Goal: Find specific page/section: Find specific page/section

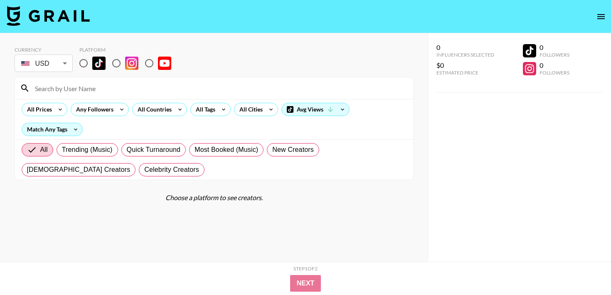
click at [78, 86] on input at bounding box center [219, 88] width 378 height 13
paste input "ivyifeoma"
type input "ivyifeoma"
click at [84, 60] on input "radio" at bounding box center [83, 62] width 17 height 17
radio input "true"
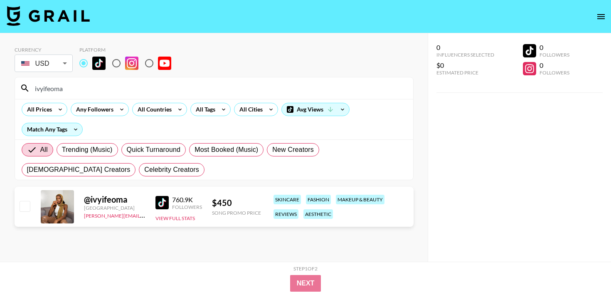
click at [60, 83] on input "ivyifeoma" at bounding box center [219, 88] width 378 height 13
paste input "@anaykashe"
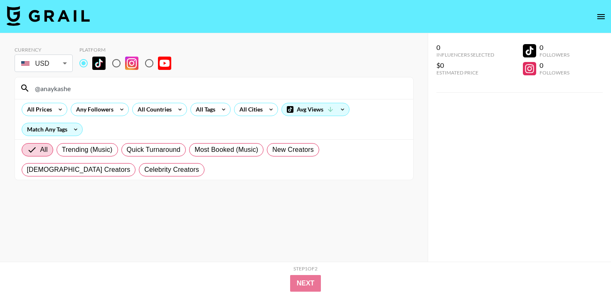
type input "@anaykashe"
